Goal: Information Seeking & Learning: Learn about a topic

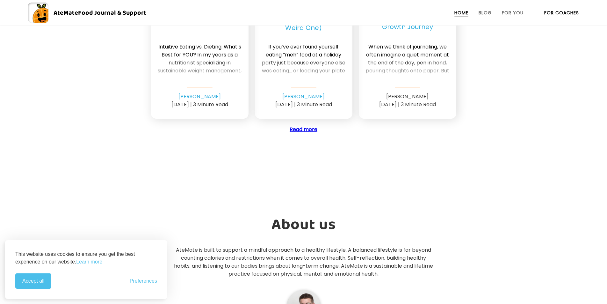
scroll to position [1911, 0]
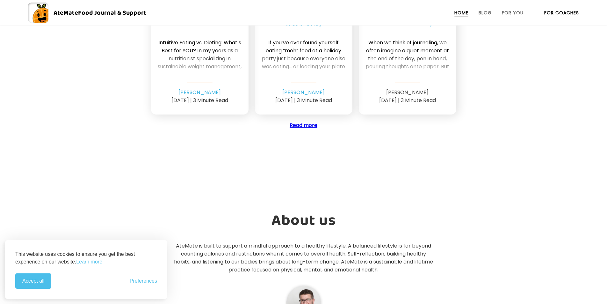
click at [304, 123] on link "Read more" at bounding box center [304, 124] width 28 height 7
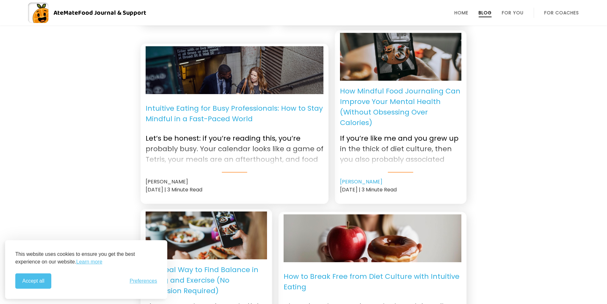
scroll to position [717, 0]
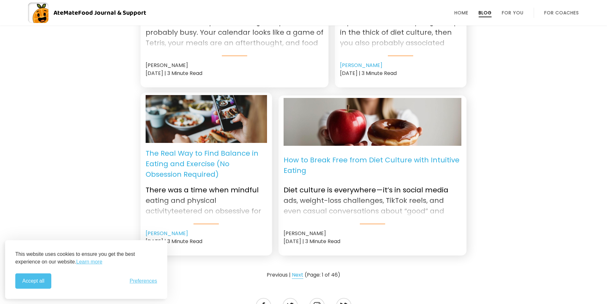
click at [294, 271] on link "Next" at bounding box center [297, 275] width 11 height 8
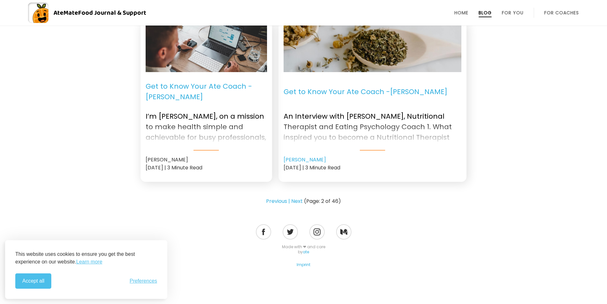
scroll to position [817, 0]
click at [286, 199] on link "Previous |" at bounding box center [278, 201] width 24 height 8
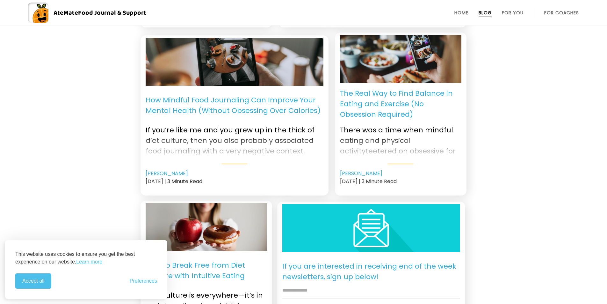
scroll to position [605, 0]
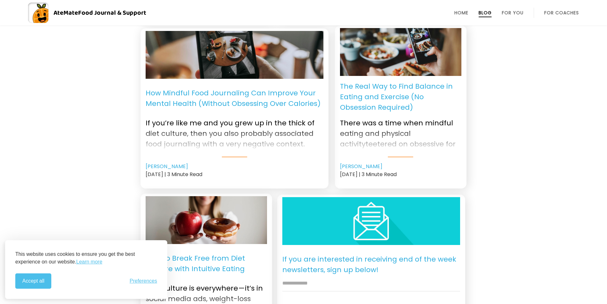
click at [265, 99] on p "How Mindful Food Journaling Can Improve Your Mental Health (Without Obsessing O…" at bounding box center [235, 98] width 178 height 29
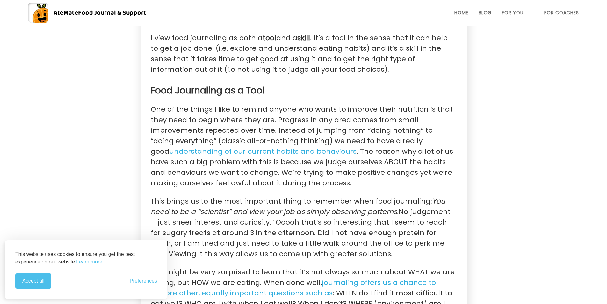
scroll to position [414, 0]
